Goal: Information Seeking & Learning: Learn about a topic

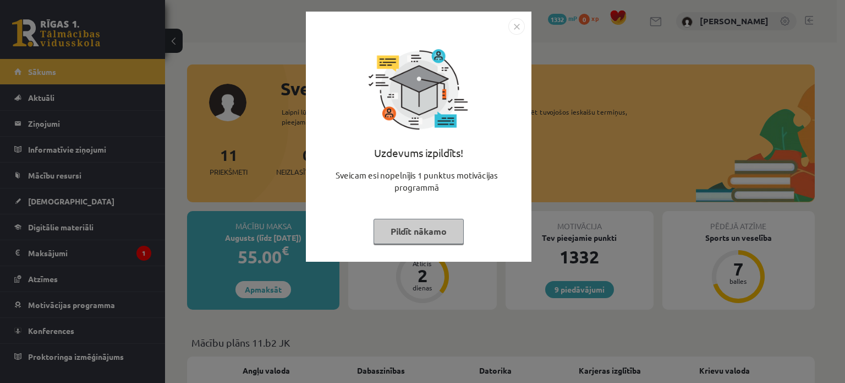
click at [395, 225] on button "Pildīt nākamo" at bounding box center [419, 230] width 90 height 25
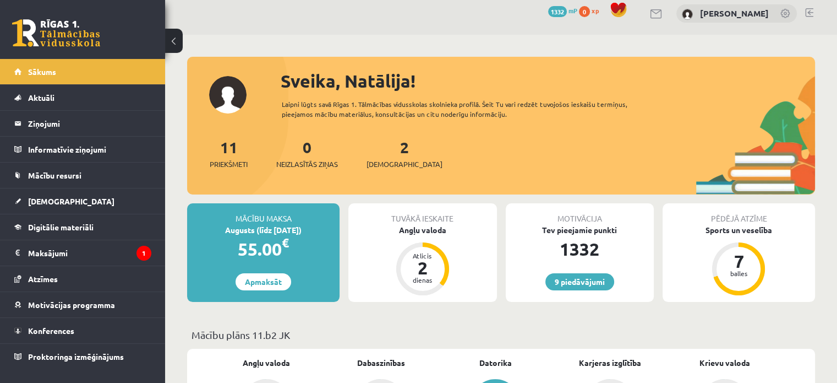
scroll to position [9, 0]
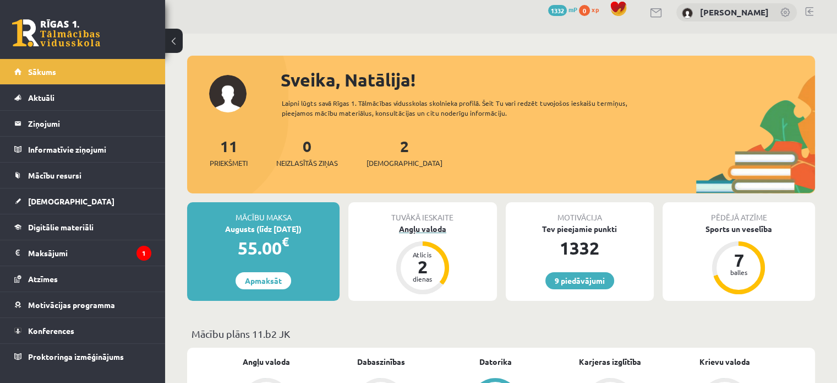
click at [406, 232] on div "Angļu valoda" at bounding box center [422, 229] width 148 height 12
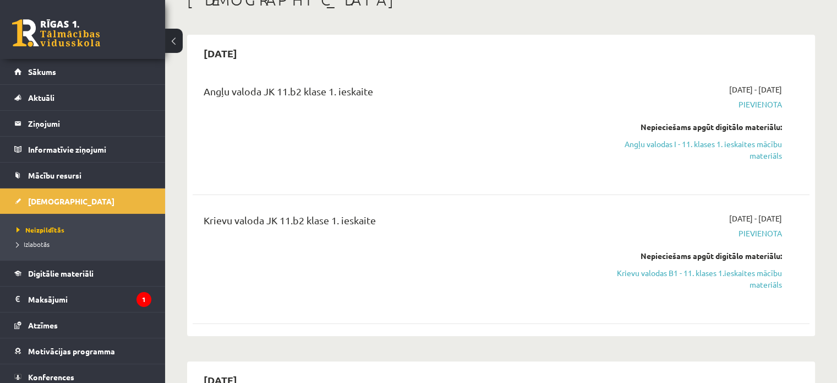
scroll to position [74, 0]
click at [698, 143] on link "Angļu valodas I - 11. klases 1. ieskaites mācību materiāls" at bounding box center [691, 149] width 182 height 23
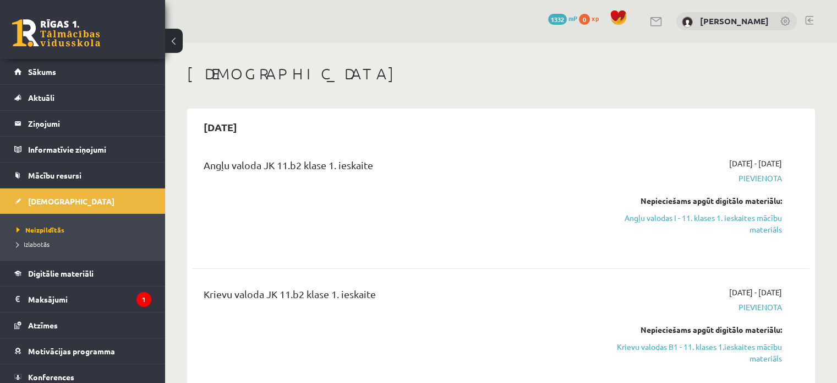
click at [27, 28] on link at bounding box center [56, 33] width 88 height 28
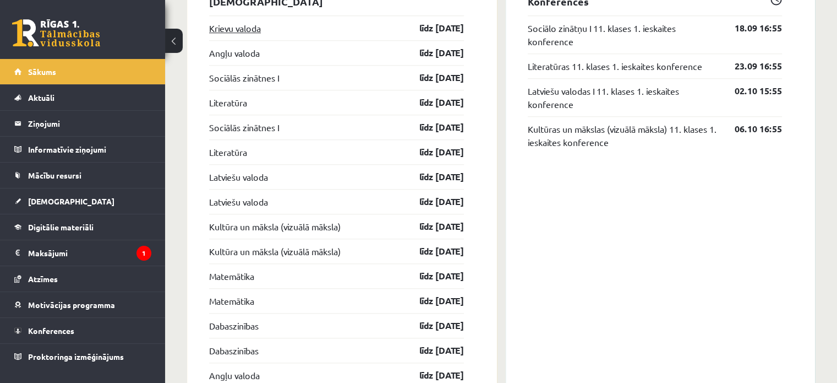
scroll to position [1030, 0]
click at [215, 30] on link "Krievu valoda" at bounding box center [235, 28] width 52 height 13
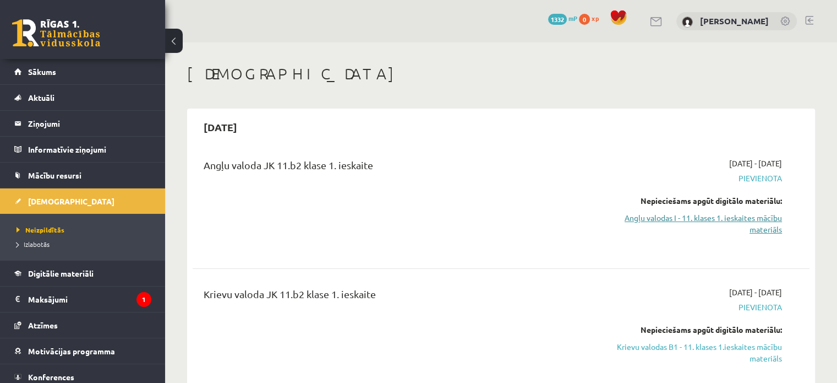
click at [758, 229] on link "Angļu valodas I - 11. klases 1. ieskaites mācību materiāls" at bounding box center [691, 223] width 182 height 23
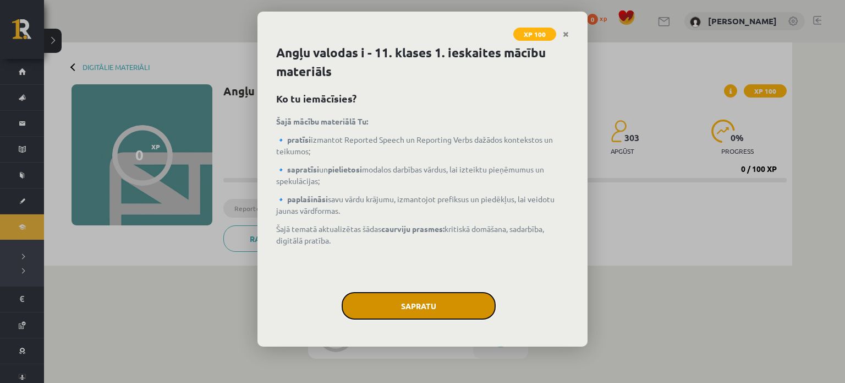
click at [419, 308] on button "Sapratu" at bounding box center [419, 306] width 154 height 28
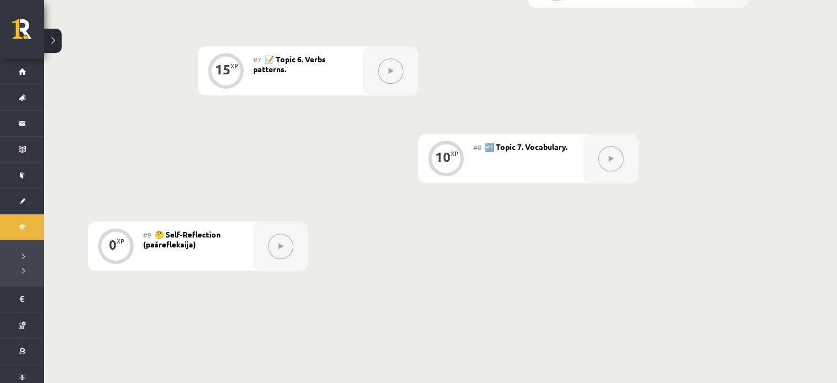
scroll to position [868, 0]
